Goal: Task Accomplishment & Management: Use online tool/utility

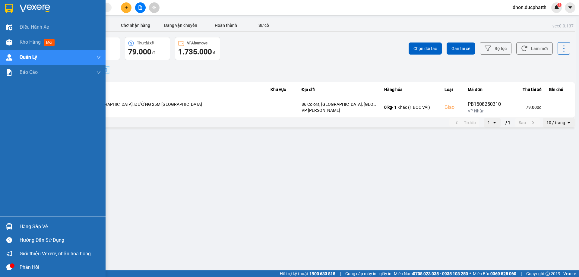
click at [31, 226] on div "Hàng sắp về" at bounding box center [60, 226] width 81 height 9
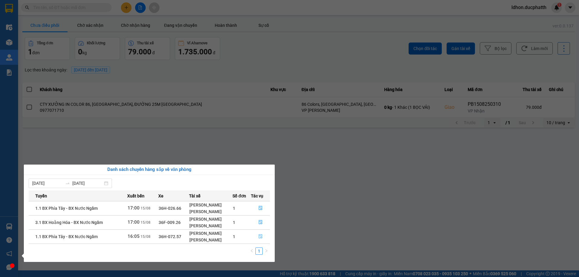
click at [258, 238] on icon "file-done" at bounding box center [260, 236] width 4 height 4
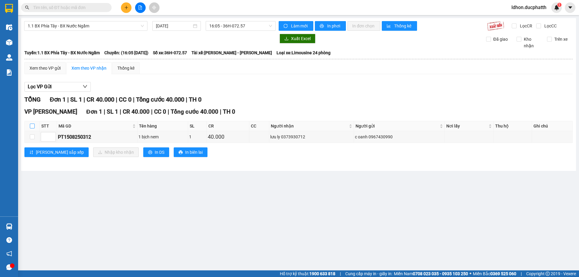
click at [32, 127] on input "checkbox" at bounding box center [32, 126] width 5 height 5
checkbox input "true"
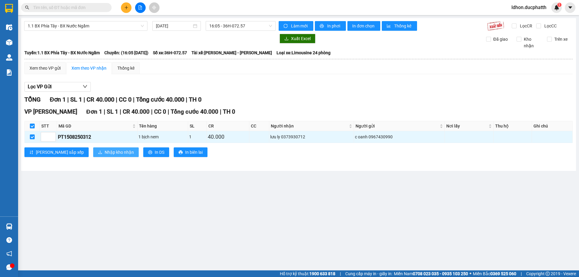
click at [105, 155] on span "Nhập kho nhận" at bounding box center [119, 152] width 29 height 7
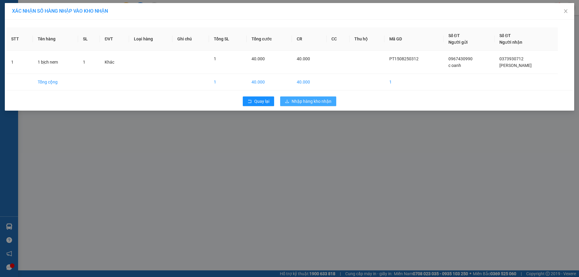
click at [300, 102] on span "Nhập hàng kho nhận" at bounding box center [312, 101] width 40 height 7
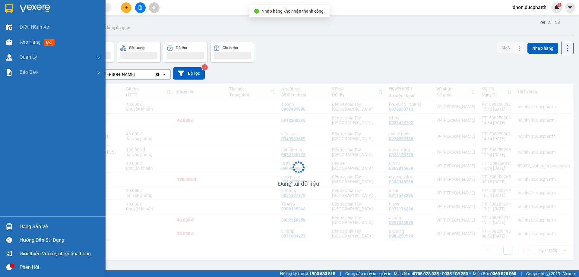
click at [16, 231] on div "Hàng sắp về" at bounding box center [53, 227] width 106 height 14
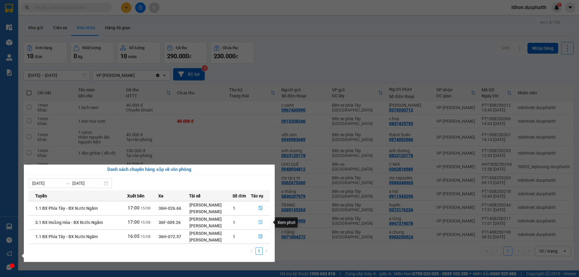
click at [260, 224] on icon "file-done" at bounding box center [261, 222] width 4 height 4
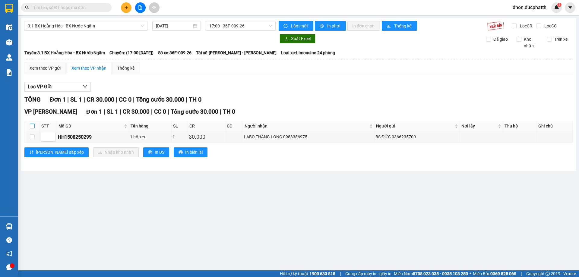
click at [33, 126] on input "checkbox" at bounding box center [32, 126] width 5 height 5
checkbox input "true"
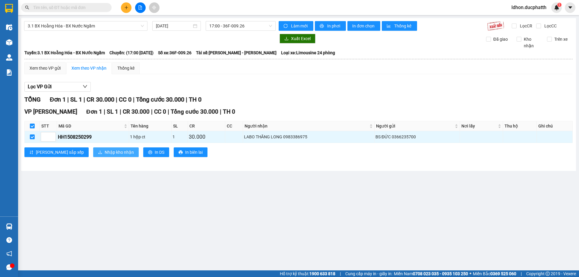
click at [105, 155] on span "Nhập kho nhận" at bounding box center [119, 152] width 29 height 7
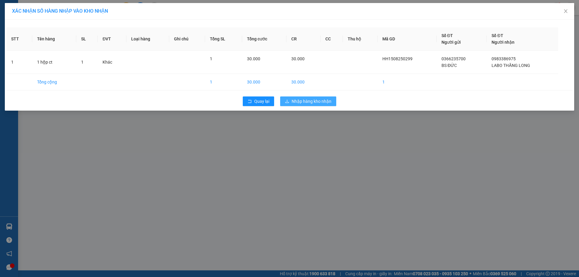
click at [307, 99] on span "Nhập hàng kho nhận" at bounding box center [312, 101] width 40 height 7
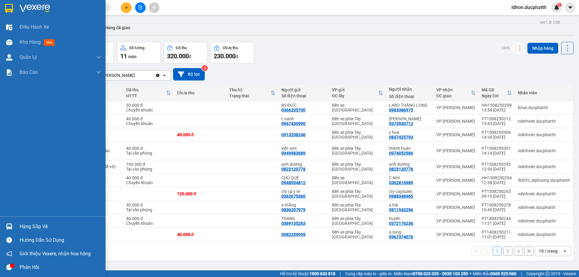
click at [27, 233] on div "Hướng dẫn sử dụng" at bounding box center [53, 240] width 106 height 14
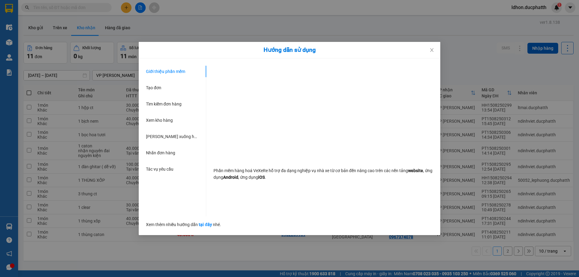
click at [111, 198] on div "Hướng dẫn sử dụng Giới thiệu phần mềm Tạo đơn Tìm kiếm đơn hàng Xem kho hàng Lê…" at bounding box center [289, 138] width 579 height 277
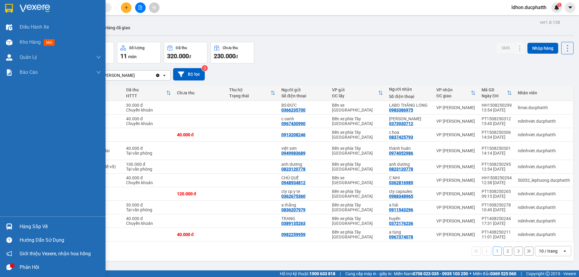
click at [21, 223] on div "Hàng sắp về" at bounding box center [60, 226] width 81 height 9
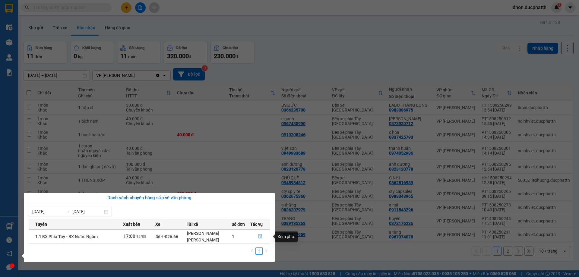
click at [261, 241] on button "button" at bounding box center [260, 237] width 19 height 10
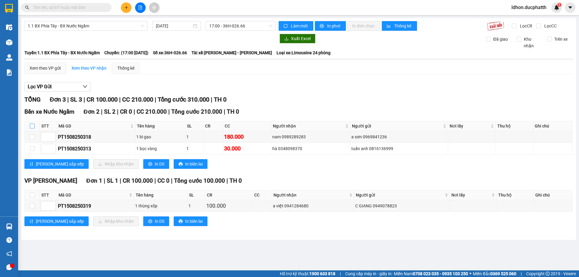
click at [30, 129] on label at bounding box center [32, 126] width 5 height 7
click at [30, 128] on input "checkbox" at bounding box center [32, 126] width 5 height 5
checkbox input "true"
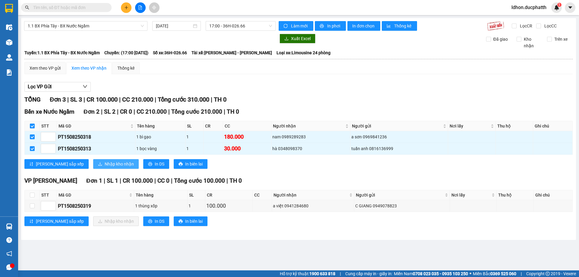
click at [105, 161] on span "Nhập kho nhận" at bounding box center [119, 164] width 29 height 7
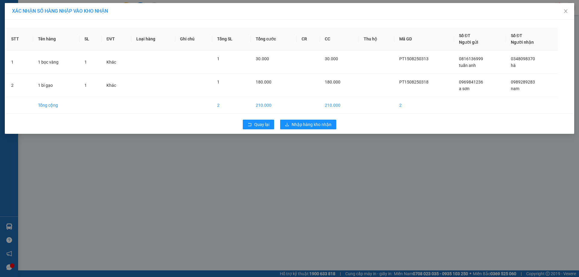
click at [297, 130] on div "Quay lại Nhập hàng kho nhận" at bounding box center [289, 125] width 566 height 16
click at [301, 126] on span "Nhập hàng kho nhận" at bounding box center [312, 124] width 40 height 7
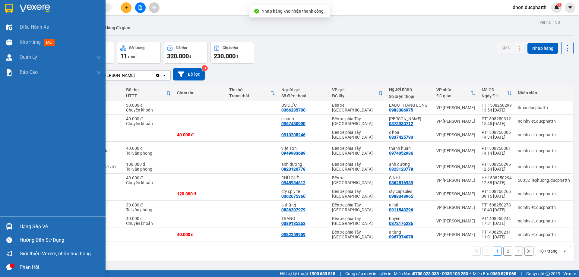
click at [24, 230] on div "Hàng sắp về" at bounding box center [60, 226] width 81 height 9
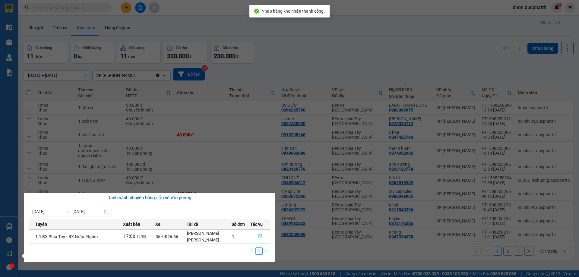
click at [258, 239] on span "file-done" at bounding box center [260, 236] width 4 height 5
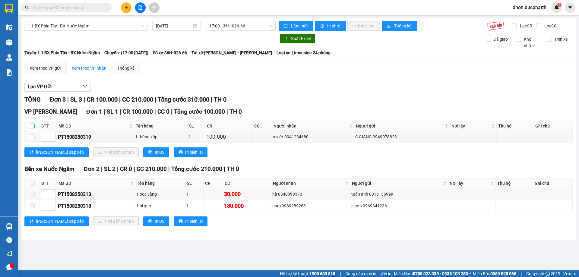
click at [31, 124] on input "checkbox" at bounding box center [32, 126] width 5 height 5
checkbox input "true"
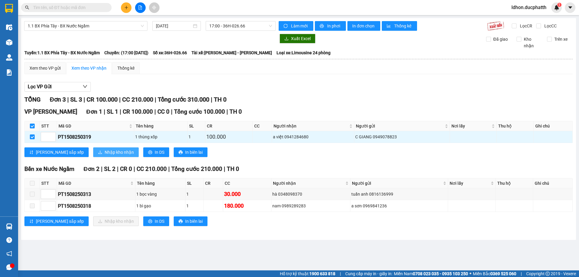
click at [105, 150] on span "Nhập kho nhận" at bounding box center [119, 152] width 29 height 7
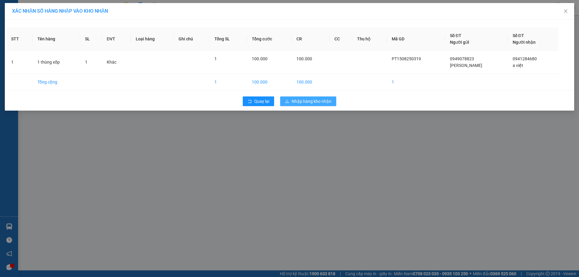
click at [296, 105] on button "Nhập hàng kho nhận" at bounding box center [308, 101] width 56 height 10
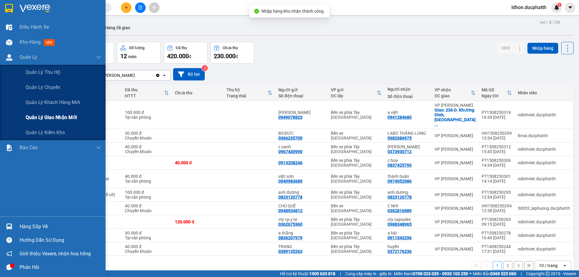
click at [51, 119] on span "Quản lý giao nhận mới" at bounding box center [51, 118] width 51 height 8
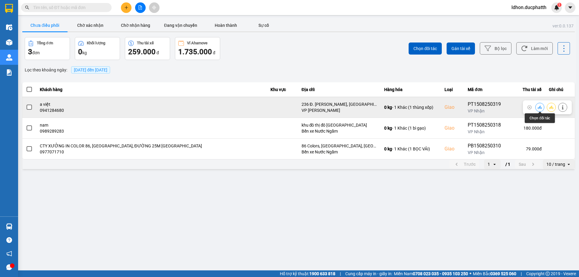
click at [538, 109] on icon at bounding box center [540, 107] width 4 height 3
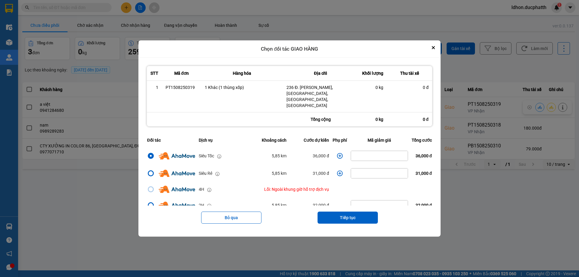
click at [337, 153] on icon "dialog" at bounding box center [340, 156] width 6 height 6
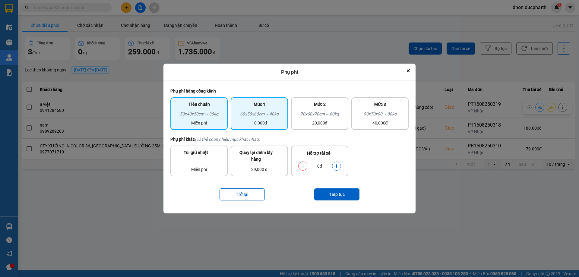
click at [279, 118] on div "60x50x60cm ~ 40kg" at bounding box center [259, 115] width 50 height 9
click at [336, 166] on icon "dialog" at bounding box center [336, 166] width 3 height 3
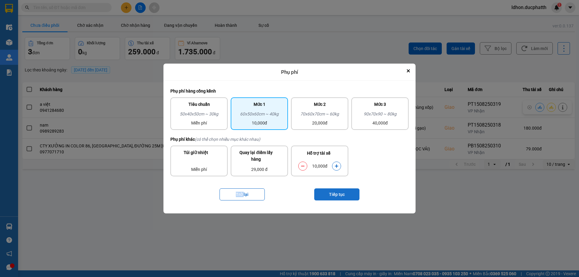
click at [339, 192] on button "Tiếp tục" at bounding box center [336, 194] width 45 height 12
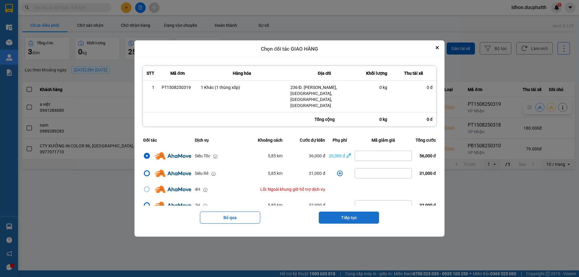
click at [364, 214] on button "Tiếp tục" at bounding box center [349, 218] width 60 height 12
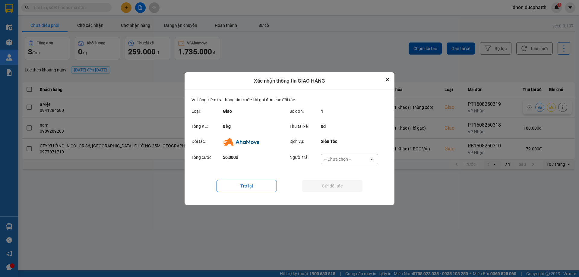
click at [355, 160] on div "-- Chưa chọn --" at bounding box center [345, 159] width 48 height 10
click at [344, 195] on span "Ví Ahamove" at bounding box center [337, 194] width 24 height 6
click at [338, 187] on button "Gửi đối tác" at bounding box center [332, 186] width 60 height 12
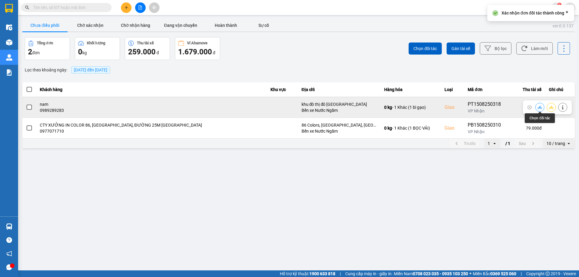
click at [539, 107] on icon at bounding box center [540, 107] width 4 height 4
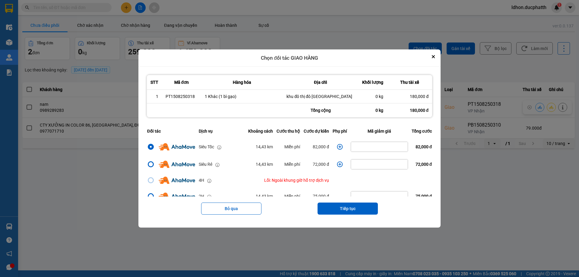
click at [338, 150] on icon "dialog" at bounding box center [340, 147] width 6 height 6
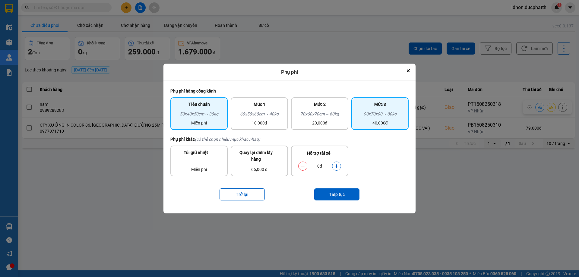
click at [358, 115] on div "90x70x90 ~ 80kg" at bounding box center [380, 115] width 50 height 9
click at [338, 169] on button "dialog" at bounding box center [336, 166] width 8 height 11
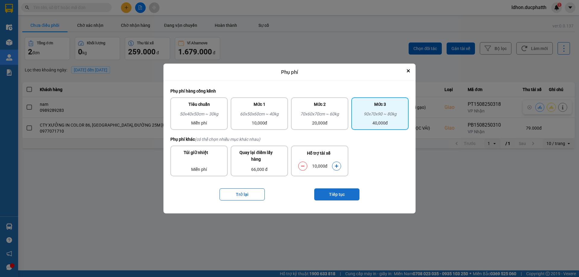
click at [339, 193] on button "Tiếp tục" at bounding box center [336, 194] width 45 height 12
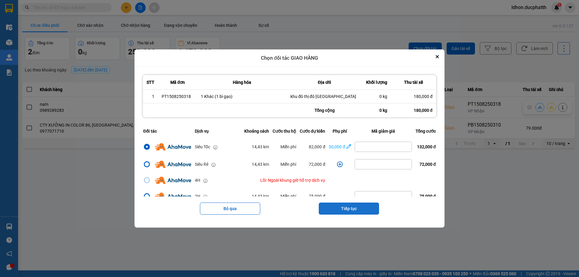
click at [352, 212] on button "Tiếp tục" at bounding box center [349, 209] width 60 height 12
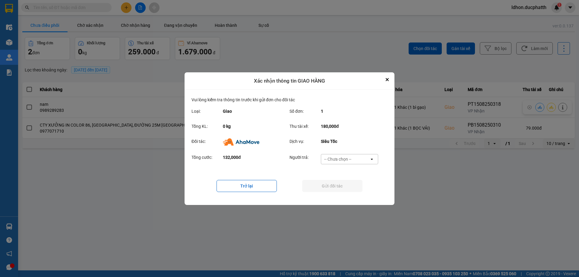
click at [362, 160] on div "-- Chưa chọn --" at bounding box center [345, 159] width 48 height 10
click at [349, 192] on span "Ví Ahamove" at bounding box center [337, 194] width 24 height 6
click at [345, 190] on button "Gửi đối tác" at bounding box center [332, 186] width 60 height 12
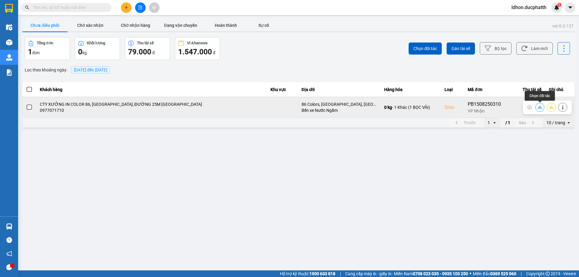
click at [539, 108] on icon at bounding box center [540, 107] width 4 height 3
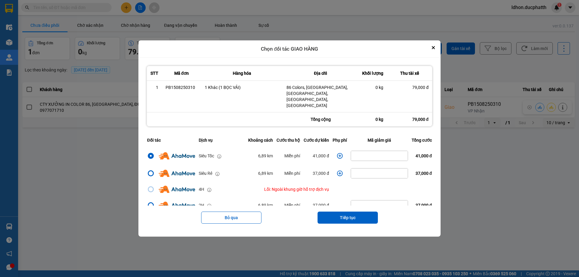
click at [338, 153] on icon "dialog" at bounding box center [340, 156] width 6 height 6
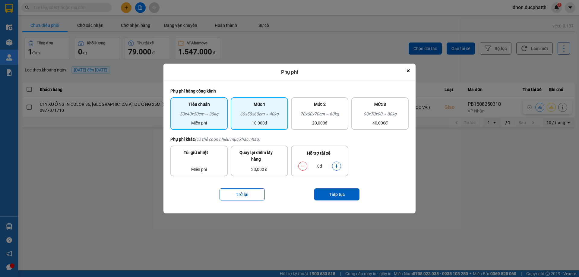
click at [280, 122] on div "10,000đ" at bounding box center [259, 123] width 50 height 7
click at [337, 166] on icon "dialog" at bounding box center [336, 166] width 4 height 4
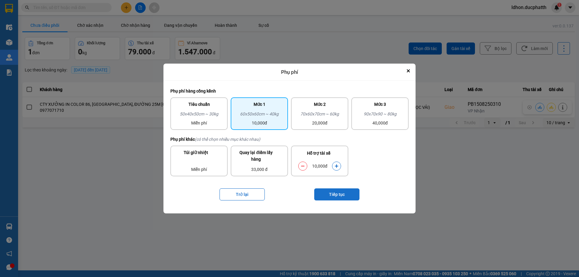
click at [340, 192] on button "Tiếp tục" at bounding box center [336, 194] width 45 height 12
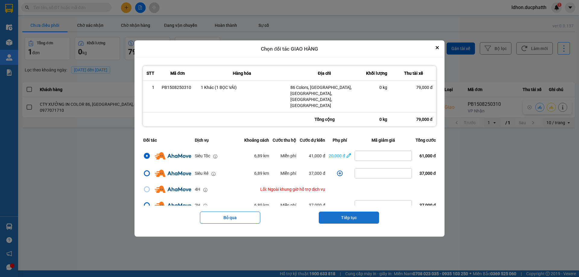
click at [356, 212] on button "Tiếp tục" at bounding box center [349, 218] width 60 height 12
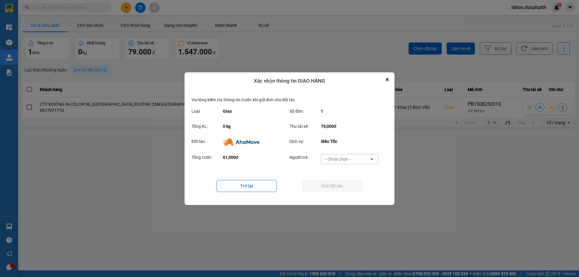
click at [350, 163] on div "-- Chưa chọn --" at bounding box center [345, 159] width 48 height 10
click at [348, 191] on span "Ví Ahamove" at bounding box center [337, 194] width 24 height 6
click at [346, 181] on button "Gửi đối tác" at bounding box center [332, 186] width 60 height 12
